Goal: Task Accomplishment & Management: Use online tool/utility

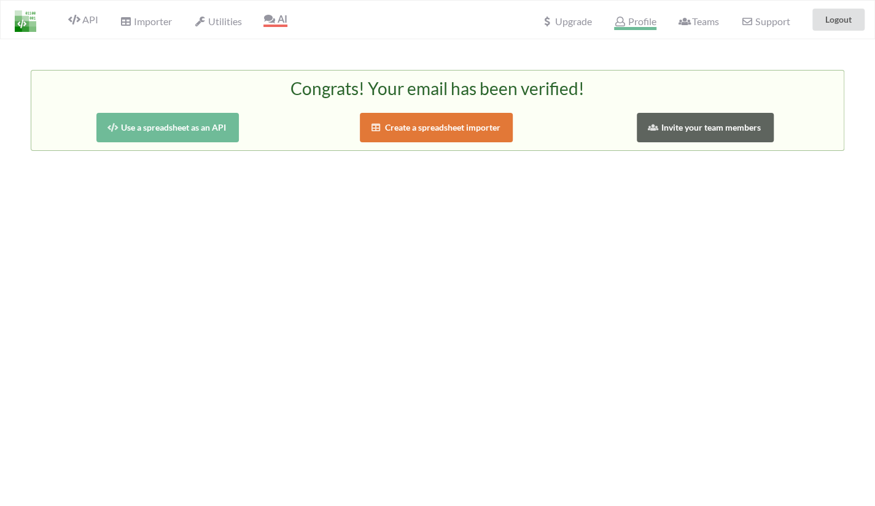
click at [640, 25] on span "Profile" at bounding box center [635, 22] width 42 height 15
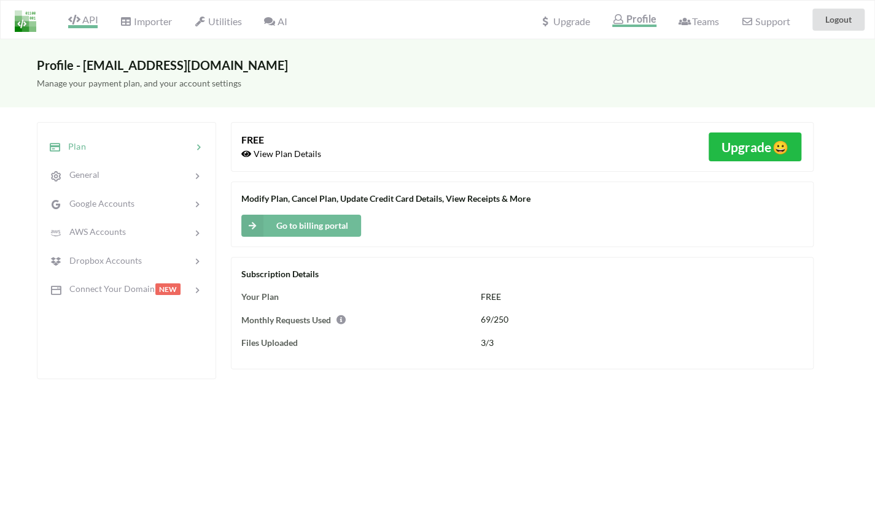
click at [85, 21] on span "API" at bounding box center [82, 21] width 29 height 15
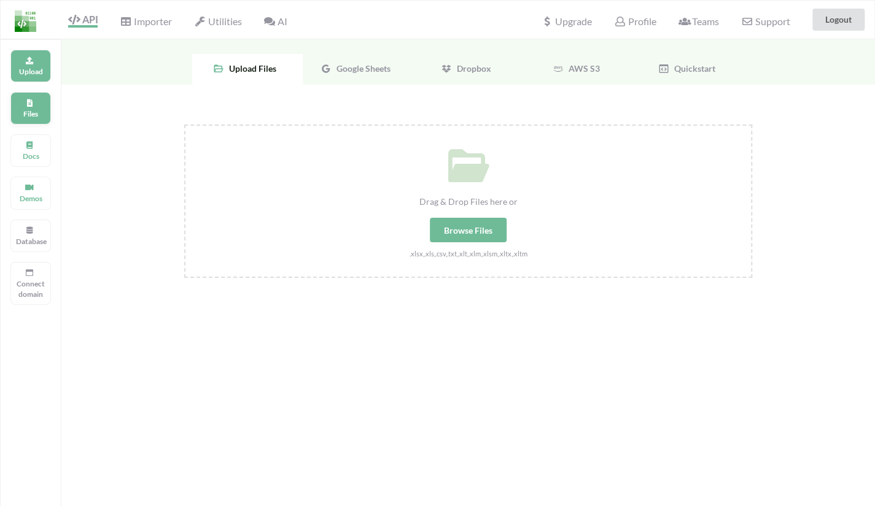
click at [40, 104] on div "Files" at bounding box center [30, 108] width 41 height 33
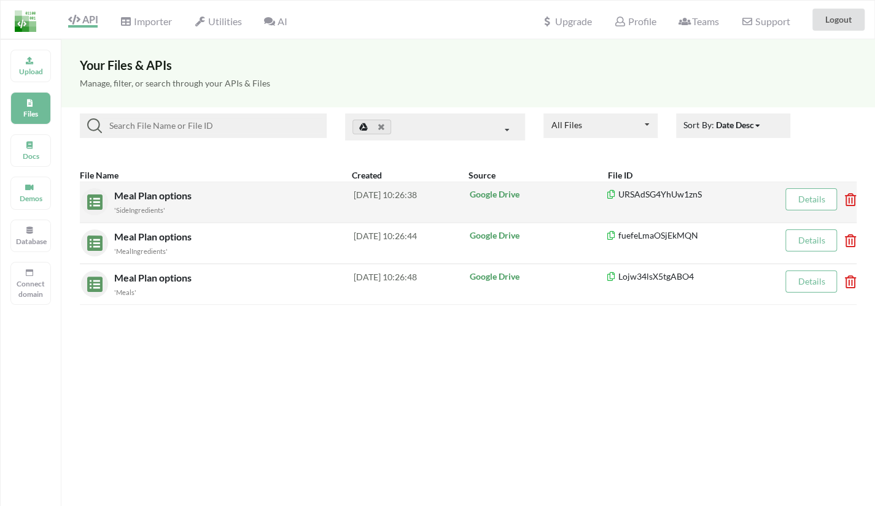
click at [180, 190] on span "Meal Plan options" at bounding box center [154, 196] width 80 height 12
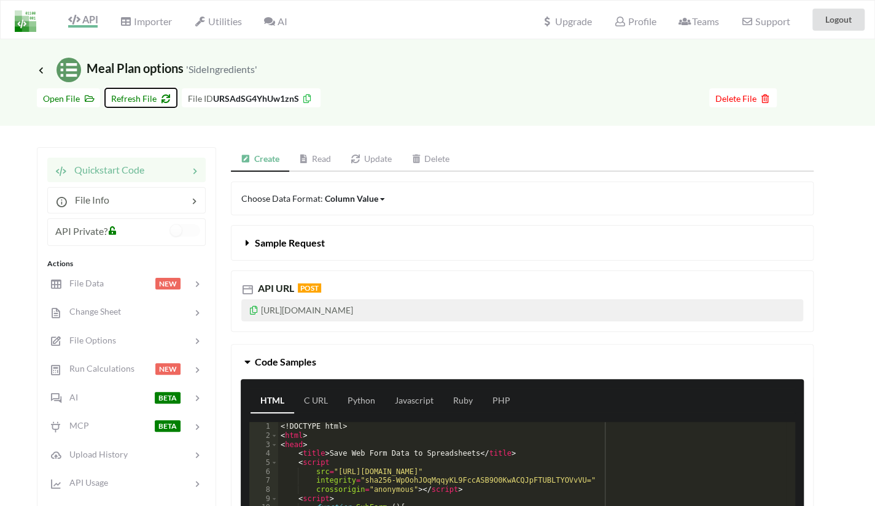
click at [129, 91] on button "Refresh File" at bounding box center [141, 97] width 72 height 19
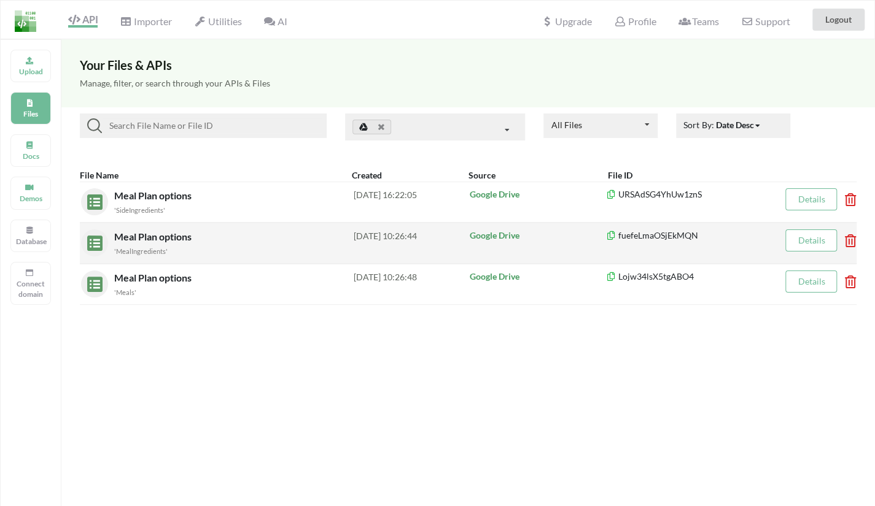
click at [192, 231] on span "Meal Plan options" at bounding box center [154, 237] width 80 height 12
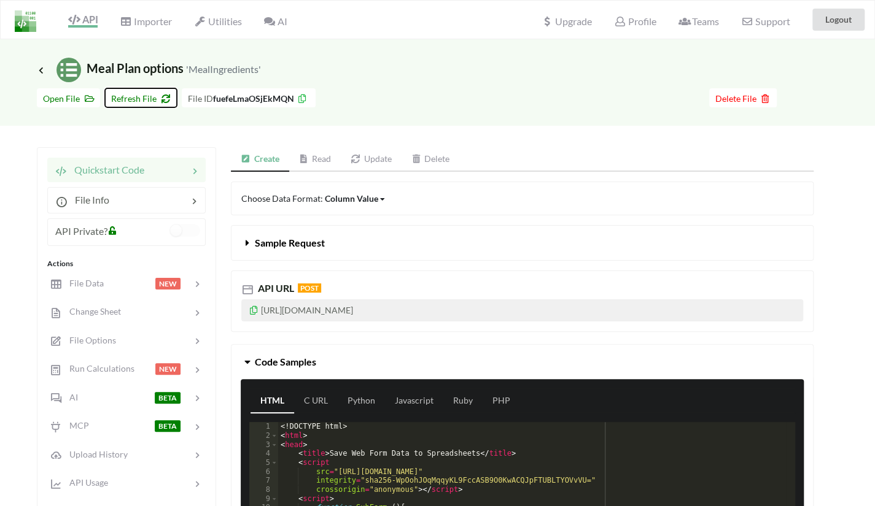
click at [125, 104] on button "Refresh File" at bounding box center [141, 97] width 72 height 19
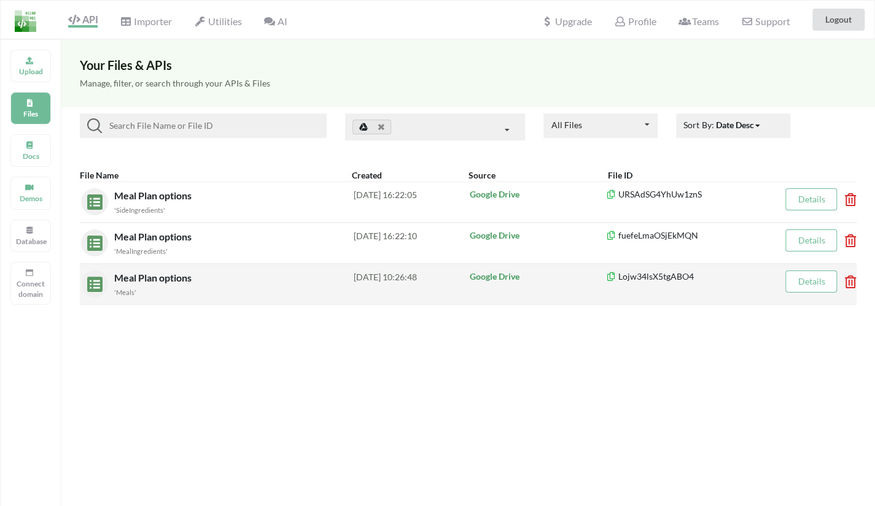
click at [183, 267] on div "Meal Plan options 'Meals' 2025-10-05 10:26:48 Google Drive Lojw34lsX5tgABO4 Det…" at bounding box center [468, 284] width 776 height 41
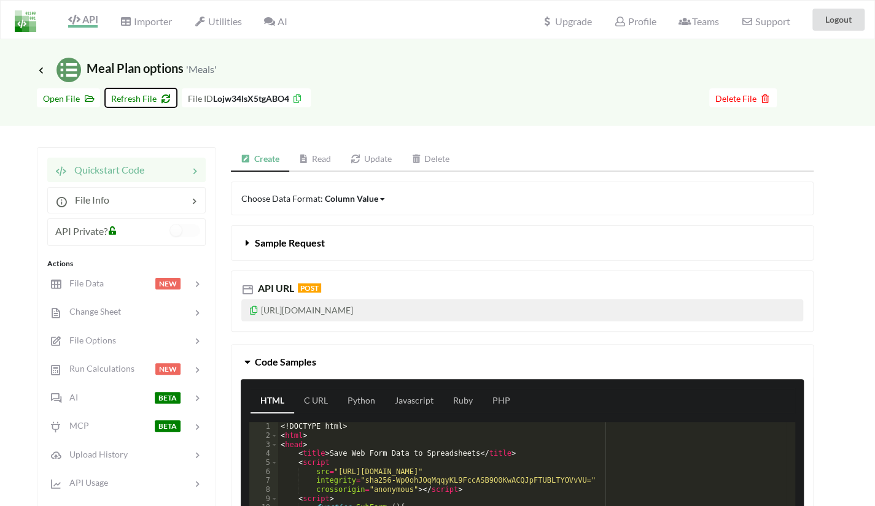
click at [141, 90] on button "Refresh File" at bounding box center [141, 97] width 72 height 19
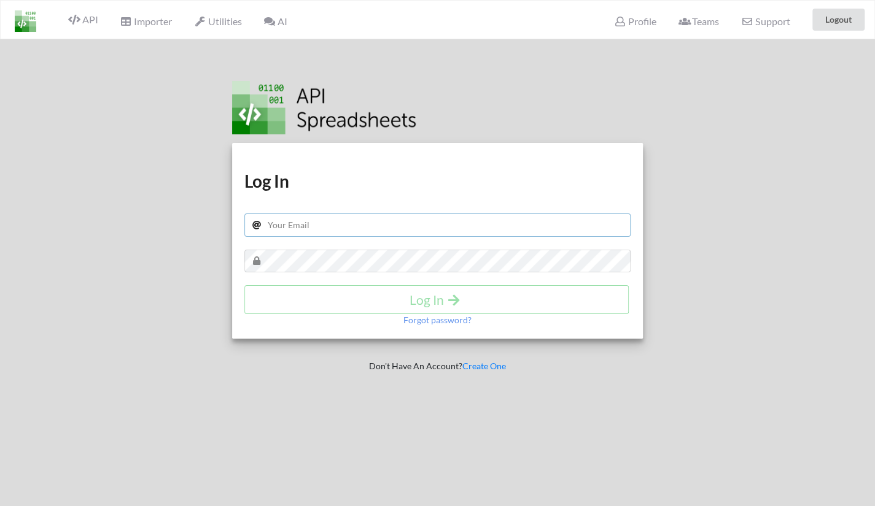
click at [417, 225] on input "text" at bounding box center [437, 225] width 387 height 23
type input "[EMAIL_ADDRESS][DOMAIN_NAME]"
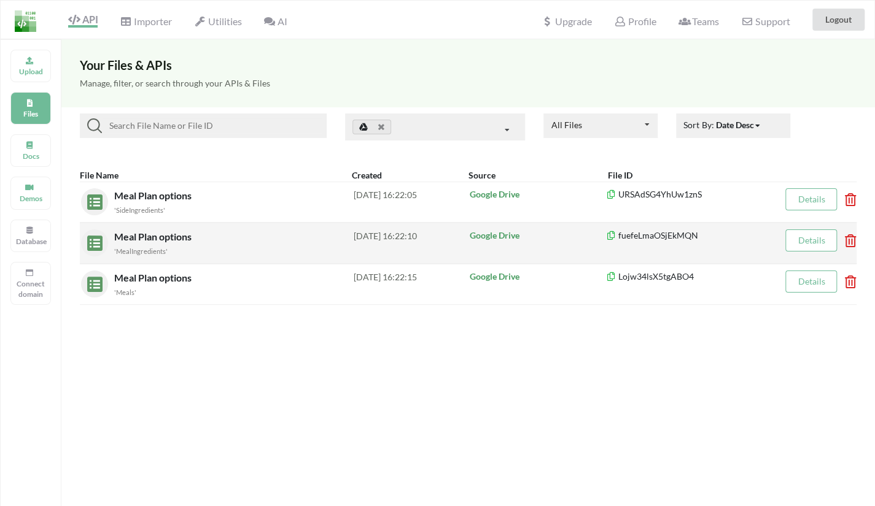
click at [197, 244] on div "'MealIngredients'" at bounding box center [233, 250] width 239 height 13
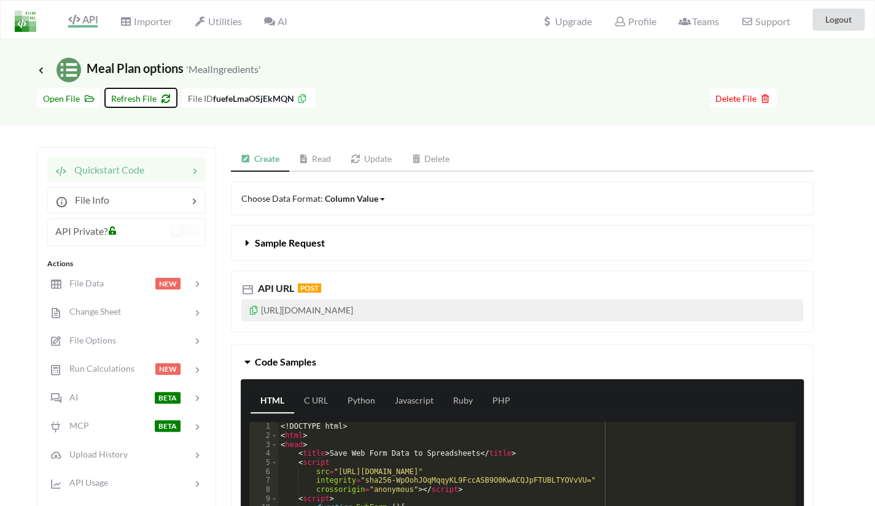
click at [136, 96] on span "Refresh File" at bounding box center [141, 98] width 60 height 10
click at [136, 101] on span "Refresh File" at bounding box center [141, 98] width 60 height 10
